Goal: Task Accomplishment & Management: Manage account settings

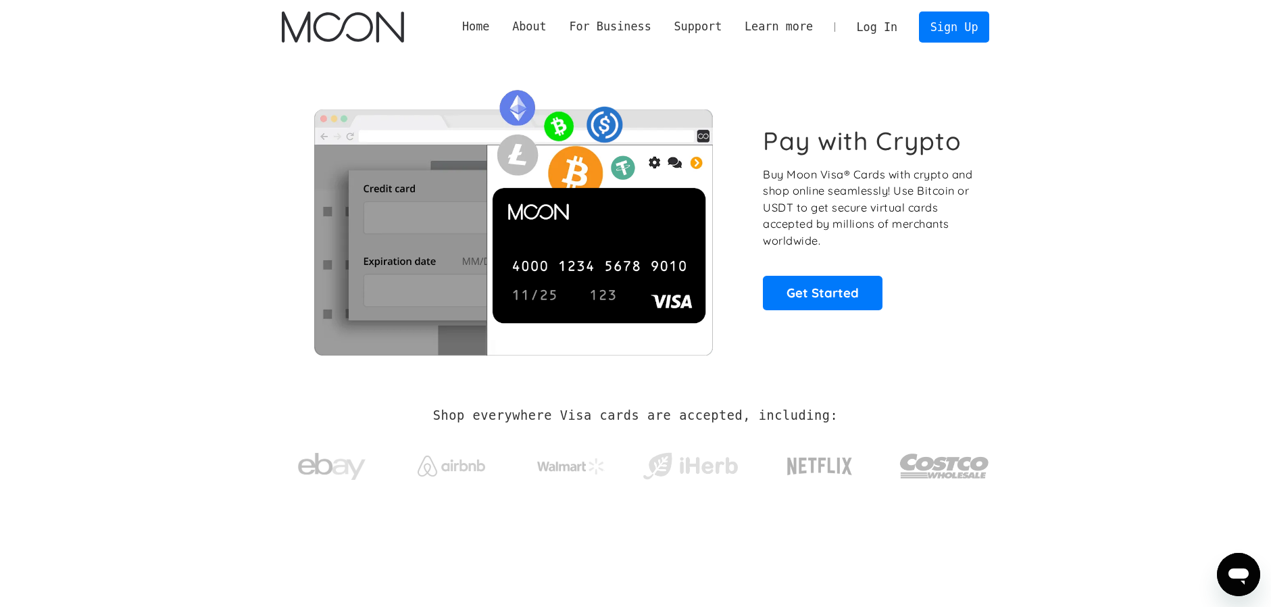
click at [874, 17] on link "Log In" at bounding box center [876, 27] width 63 height 30
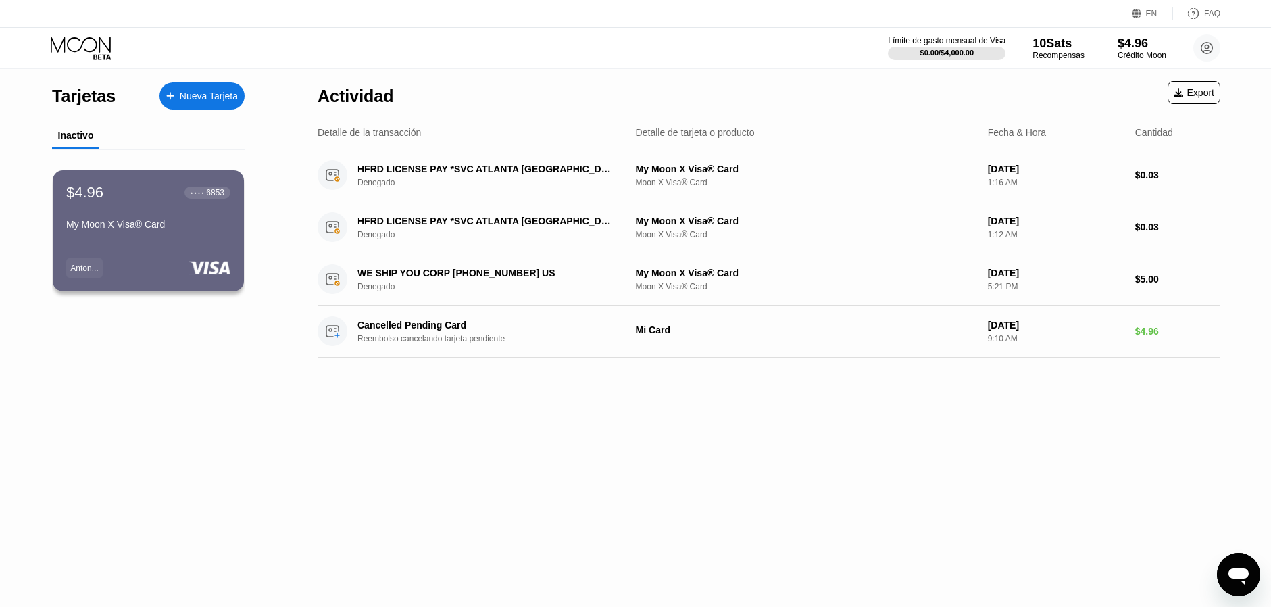
click at [185, 358] on div "Tarjetas Nueva Tarjeta Inactivo $4.96 ● ● ● ● 6853 My Moon X Visa® Card [PERSON…" at bounding box center [148, 338] width 297 height 538
click at [180, 238] on div "$4.96 ● ● ● ● 6853 My Moon X Visa® Card [PERSON_NAME]..." at bounding box center [148, 231] width 193 height 122
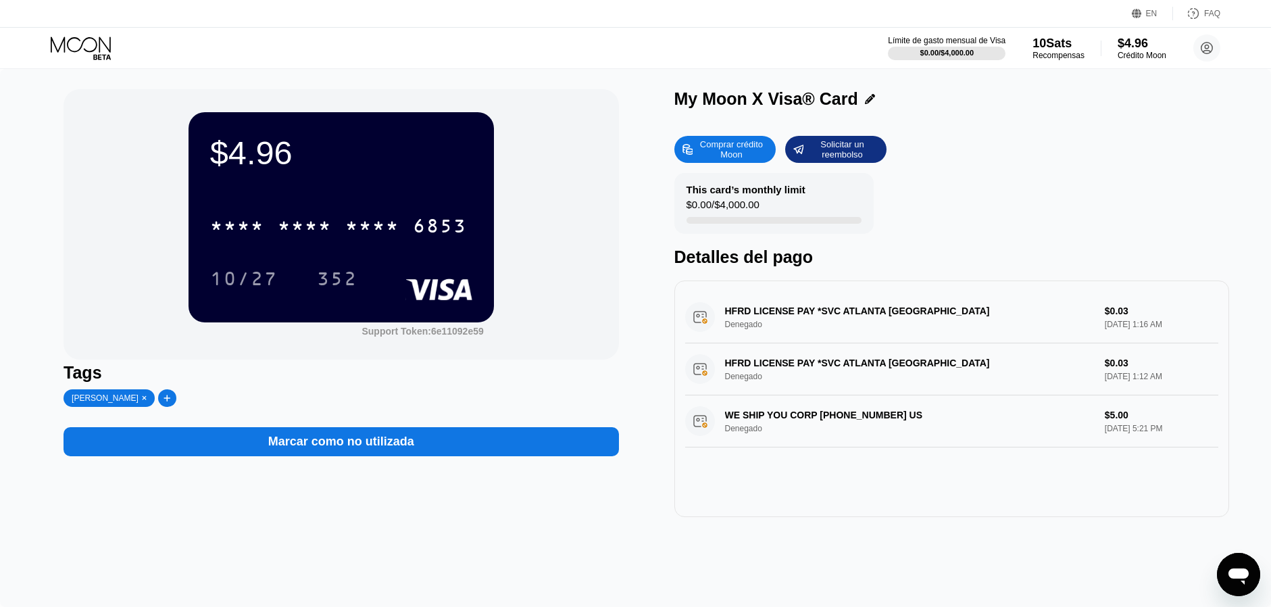
click at [424, 444] on div "Marcar como no utilizada" at bounding box center [340, 441] width 555 height 29
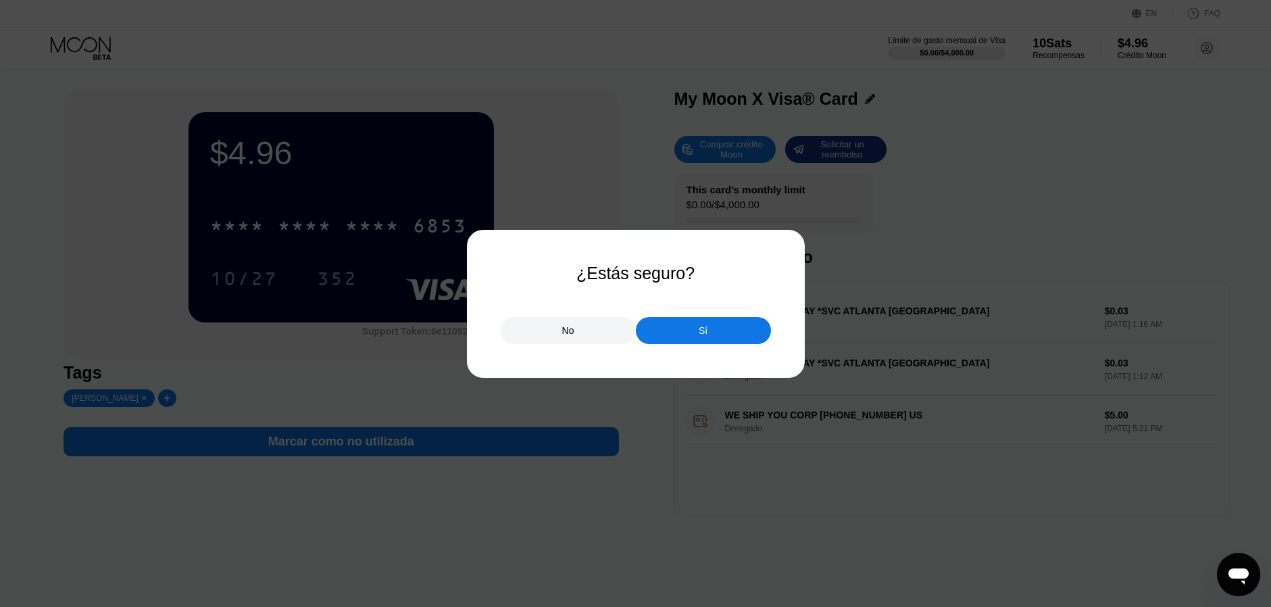
click at [684, 323] on div "Sí" at bounding box center [703, 330] width 135 height 27
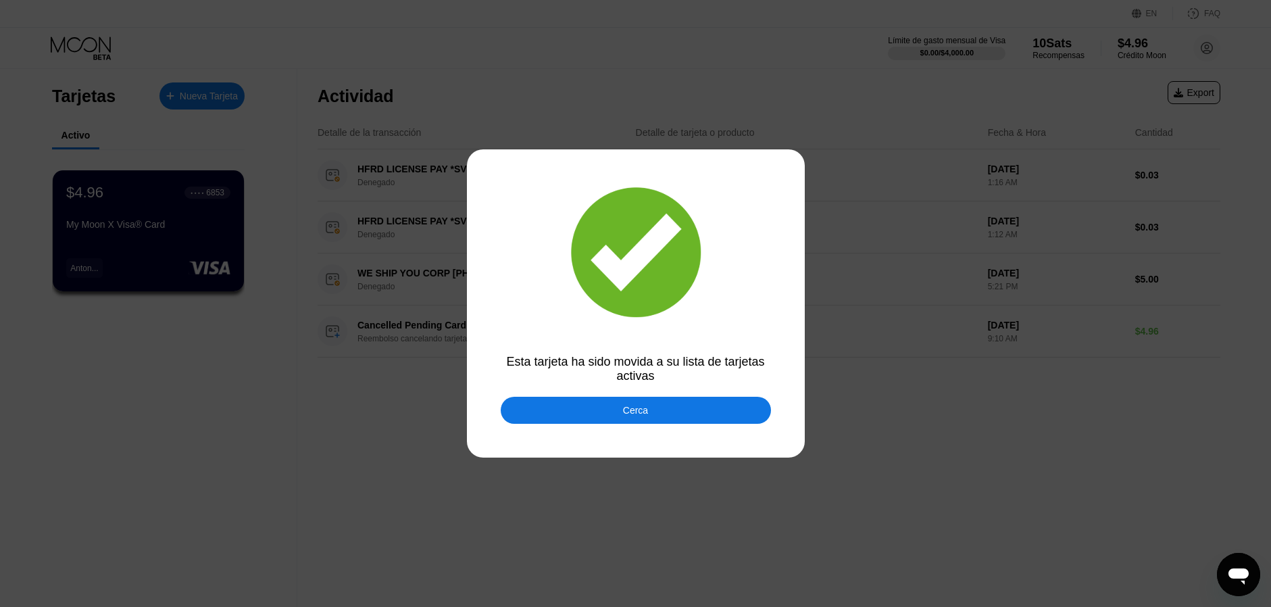
drag, startPoint x: 595, startPoint y: 347, endPoint x: 672, endPoint y: 349, distance: 77.0
click at [672, 349] on div at bounding box center [640, 303] width 1281 height 607
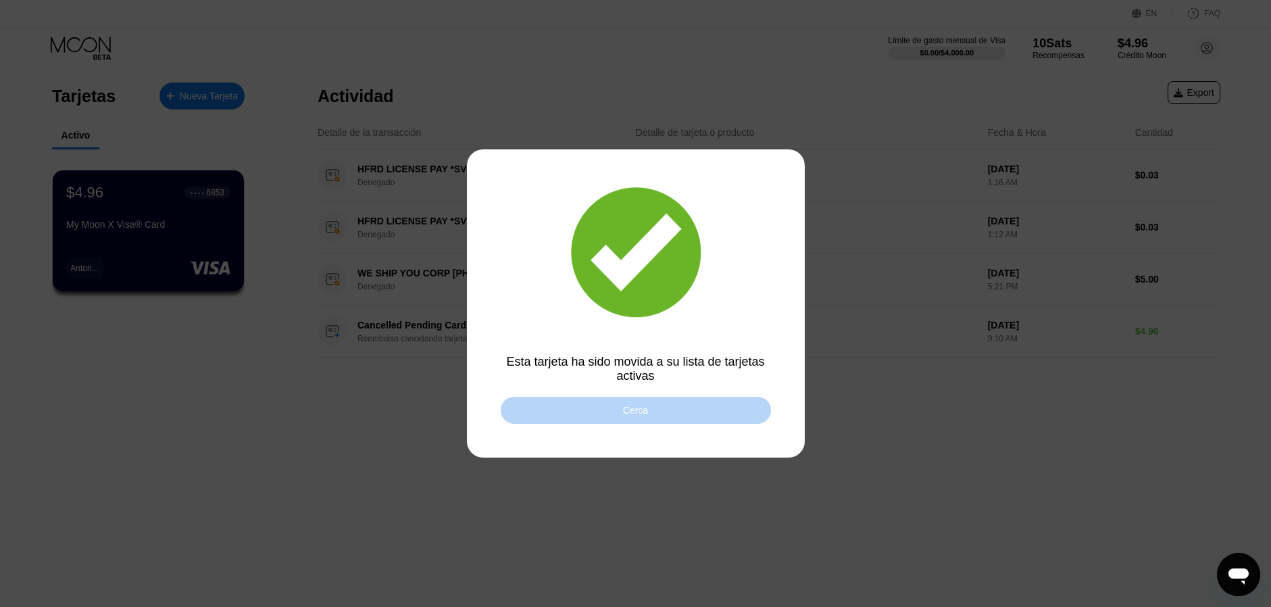
click at [634, 422] on div "Cerca" at bounding box center [636, 410] width 270 height 27
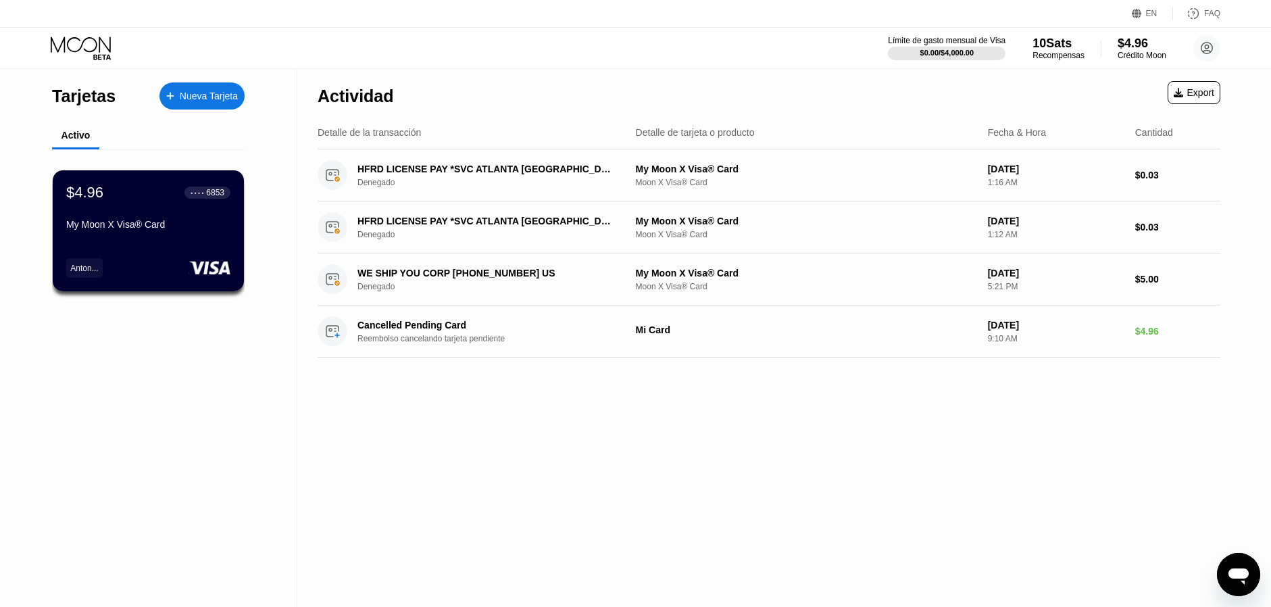
click at [561, 432] on div "Actividad Export Detalle de la transacción Detalle de tarjeta o producto Fecha …" at bounding box center [768, 338] width 943 height 538
click at [170, 236] on div "$4.96 ● ● ● ● 6853 My Moon X Visa® Card Anton..." at bounding box center [148, 231] width 193 height 122
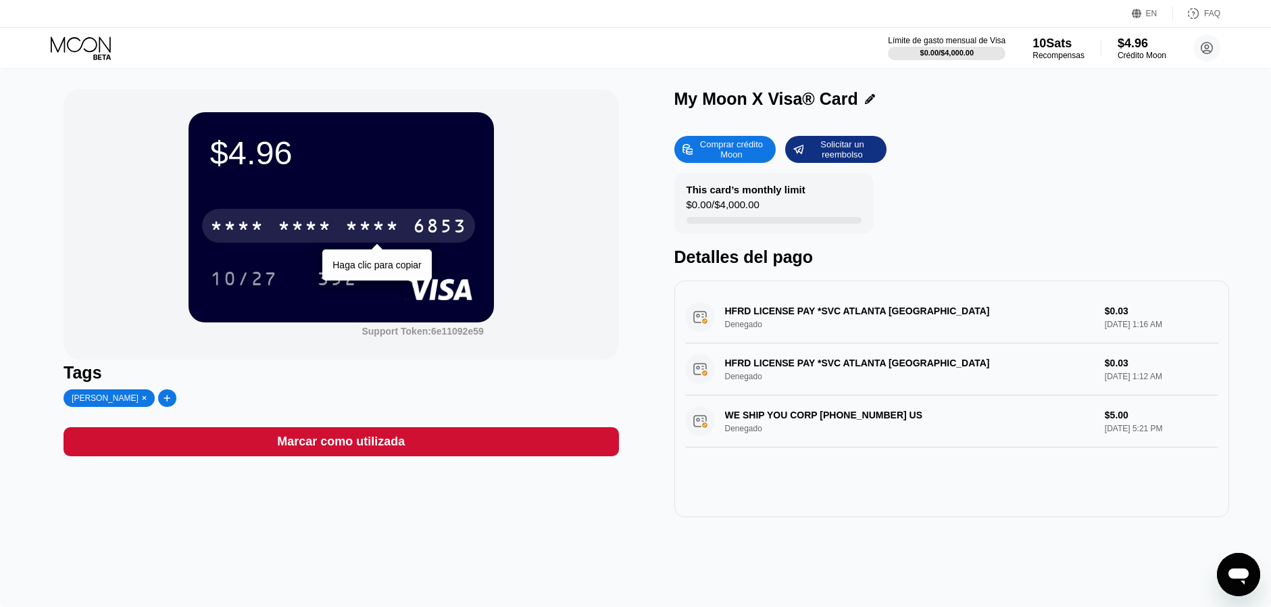
click at [394, 232] on div "* * * *" at bounding box center [372, 228] width 54 height 22
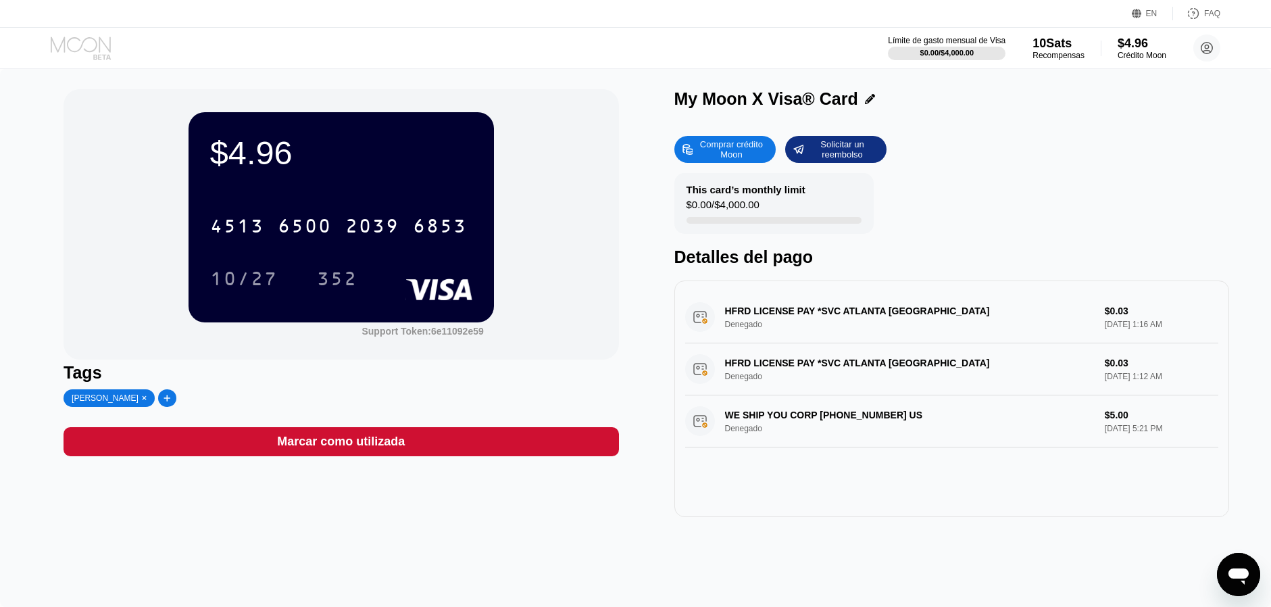
click at [77, 45] on icon at bounding box center [82, 48] width 63 height 24
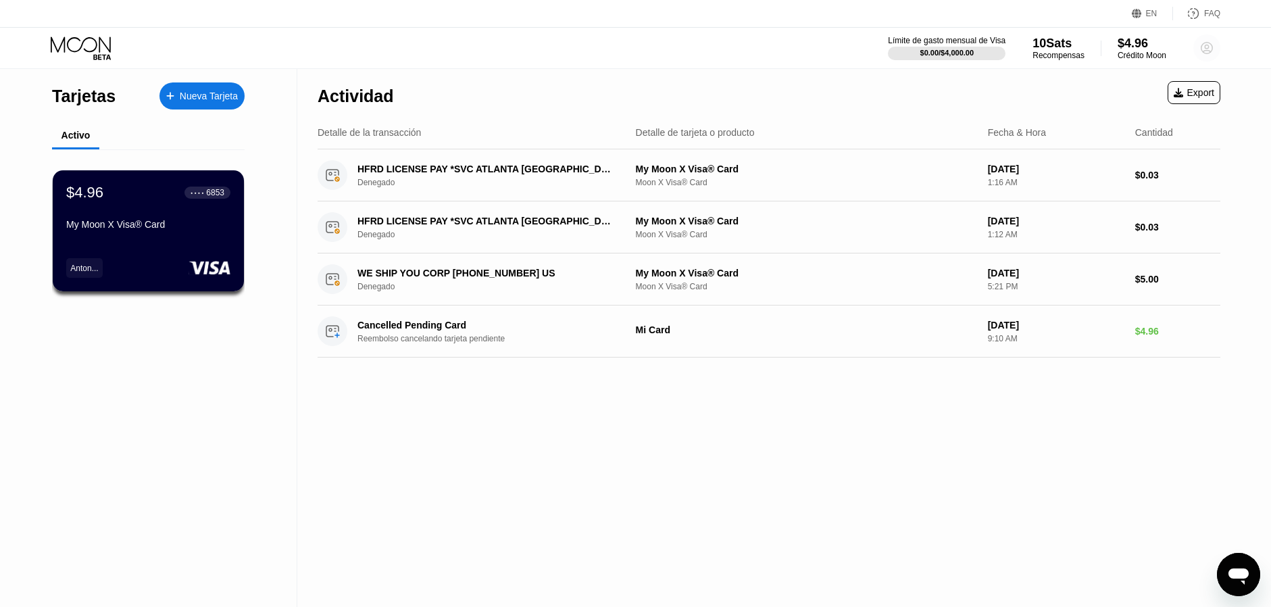
click at [1210, 49] on circle at bounding box center [1206, 47] width 27 height 27
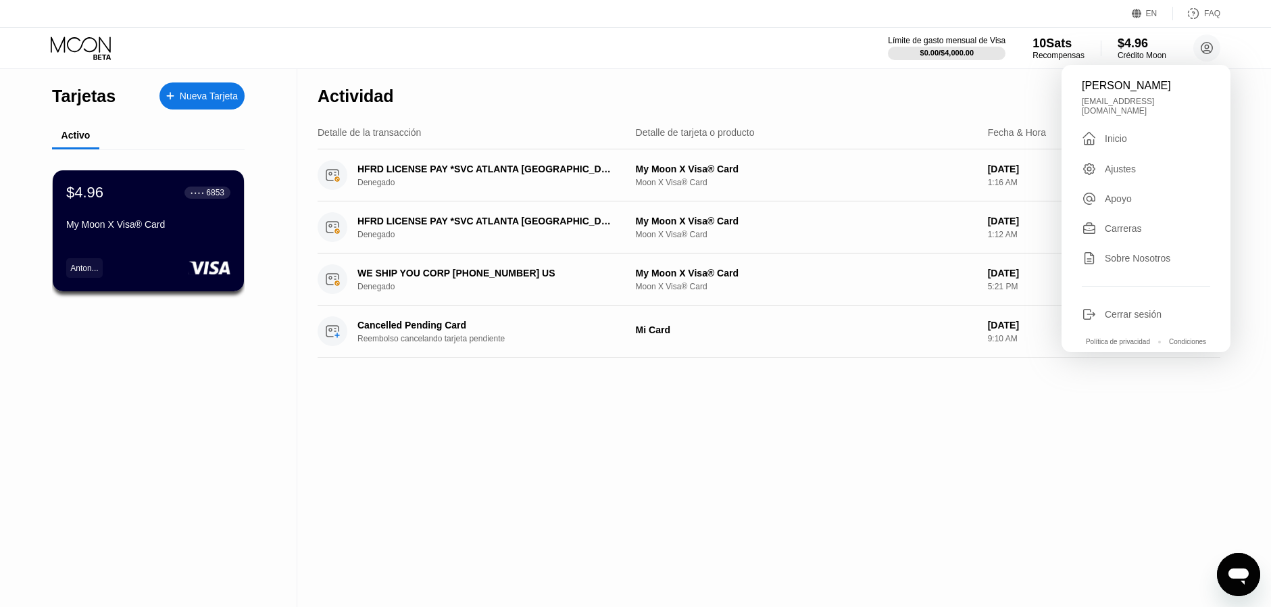
drag, startPoint x: 780, startPoint y: 42, endPoint x: 217, endPoint y: 44, distance: 563.4
click at [243, 46] on div "Límite de gasto mensual de Visa $0.00 / $4,000.00 10 Sats Recompensas $4.96 Cré…" at bounding box center [635, 48] width 1271 height 41
